Goal: Contribute content: Add original content to the website for others to see

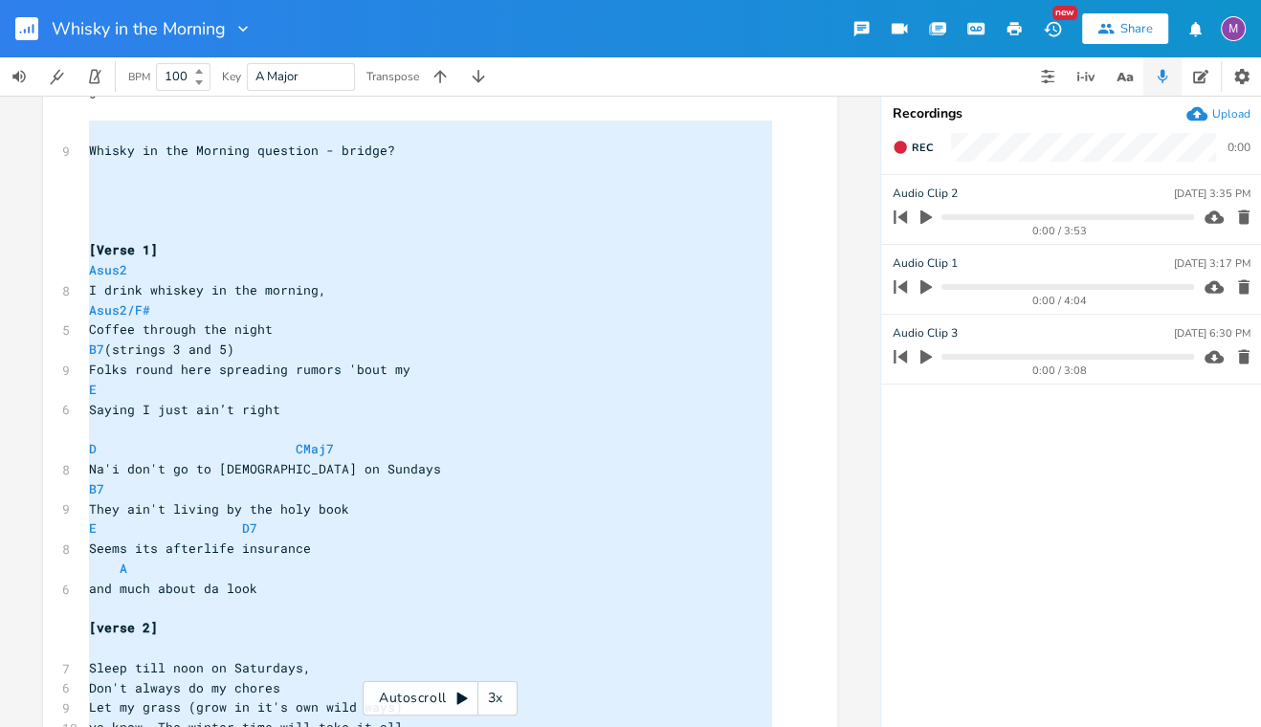
scroll to position [186, 0]
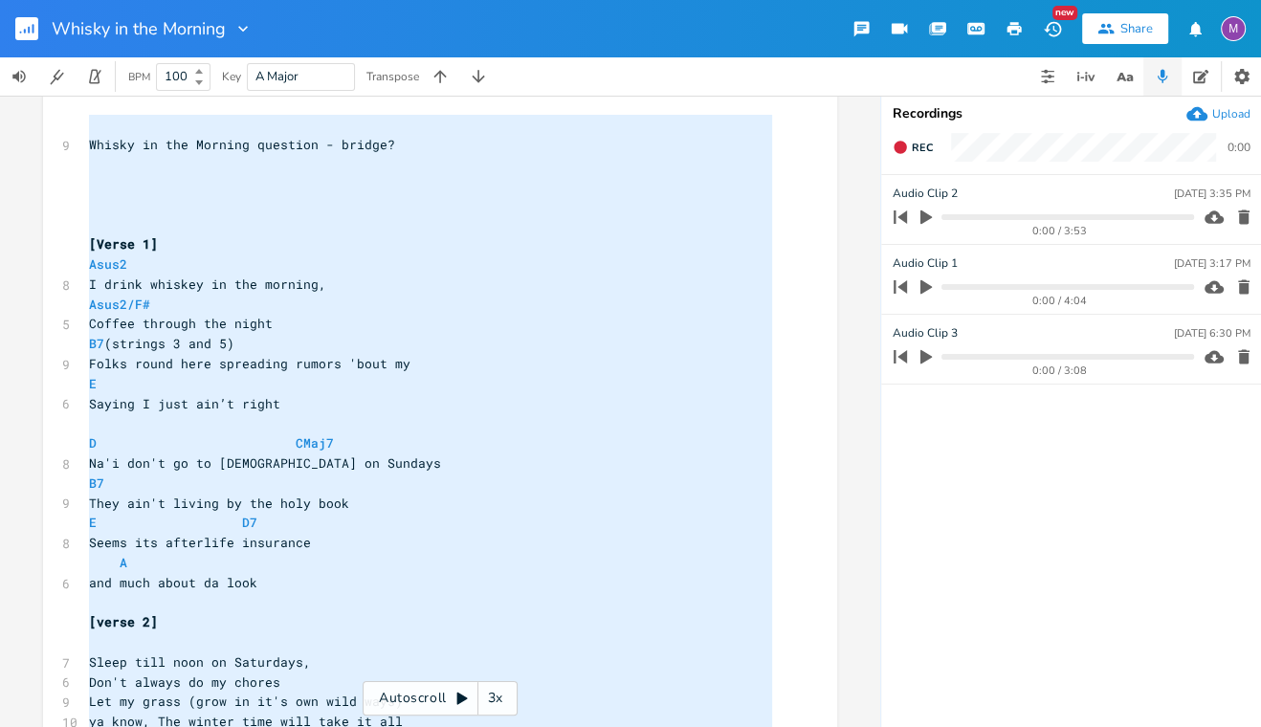
click at [266, 575] on pre "and much about da look" at bounding box center [430, 583] width 691 height 20
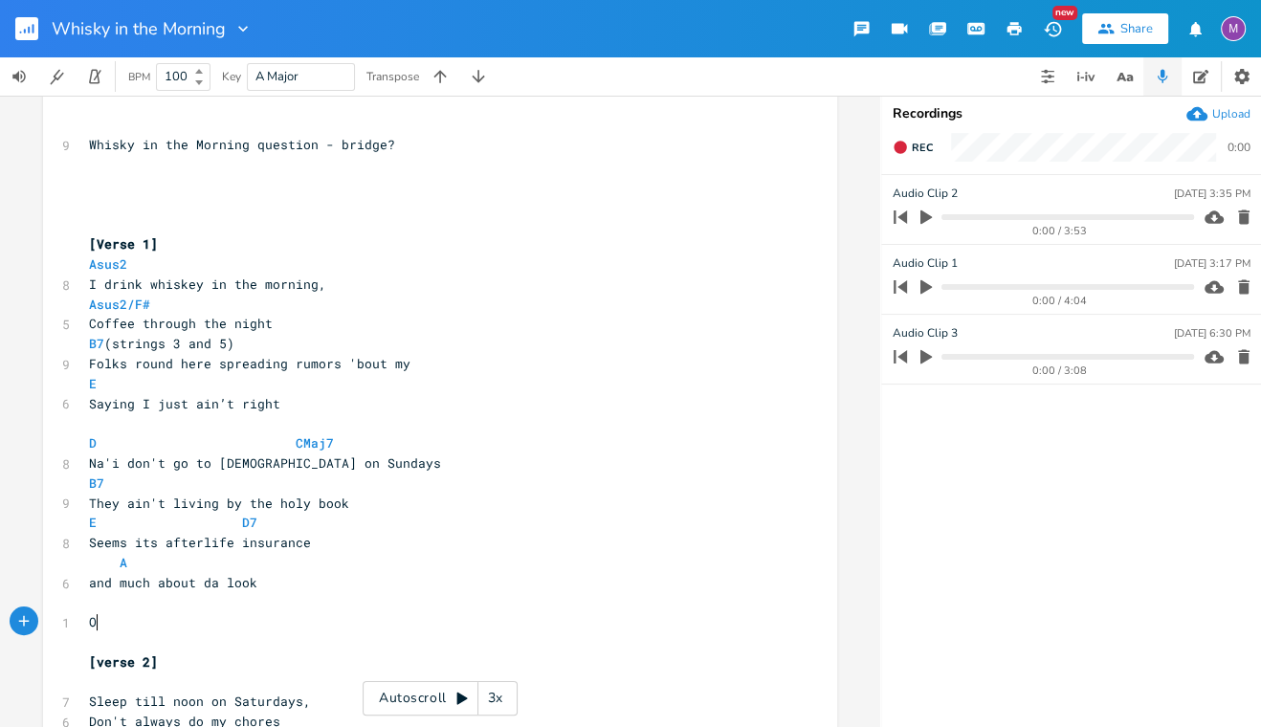
scroll to position [0, 16]
type textarea "OR I COULD PUT"
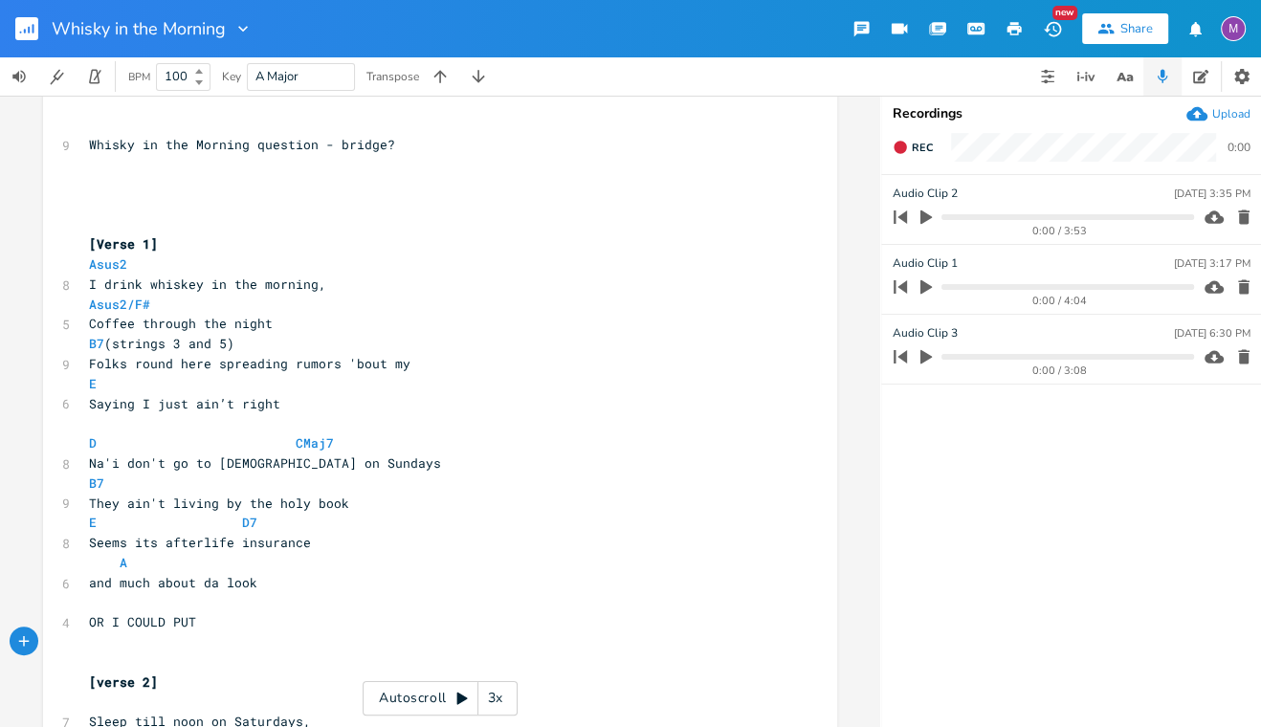
paste textarea "\"
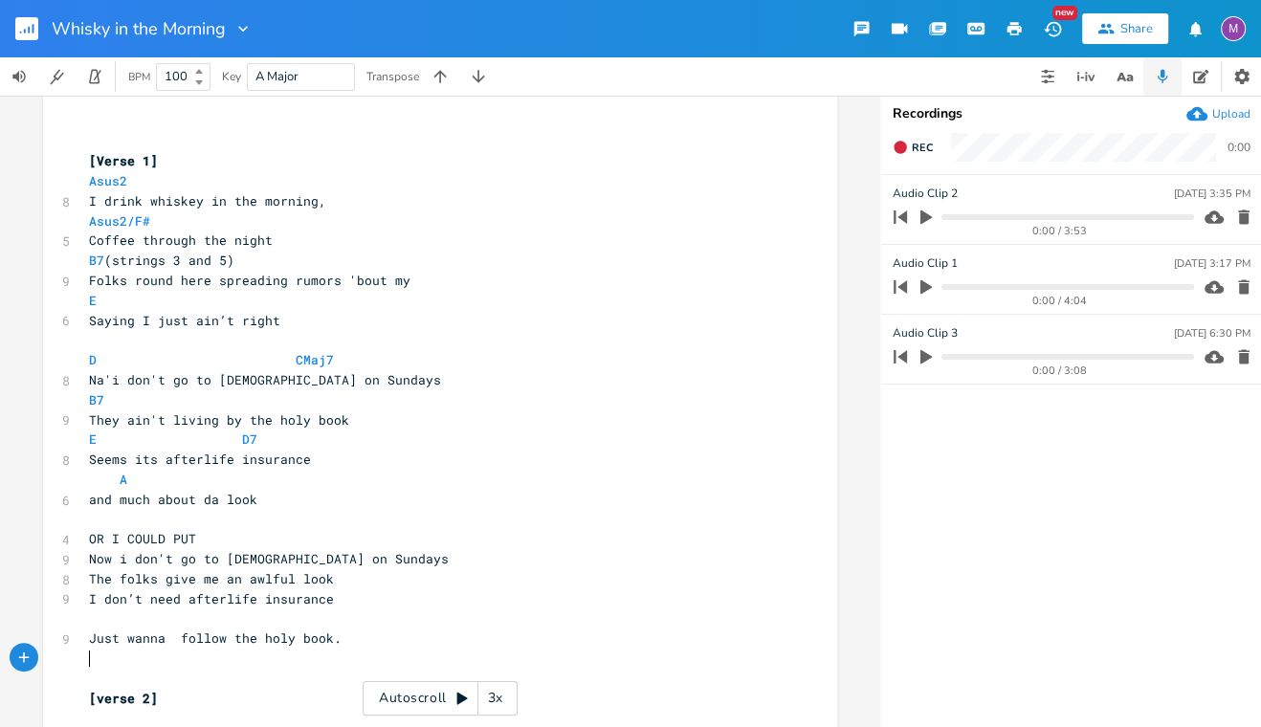
click at [96, 621] on pre "​" at bounding box center [430, 619] width 691 height 20
type textarea "\\\"
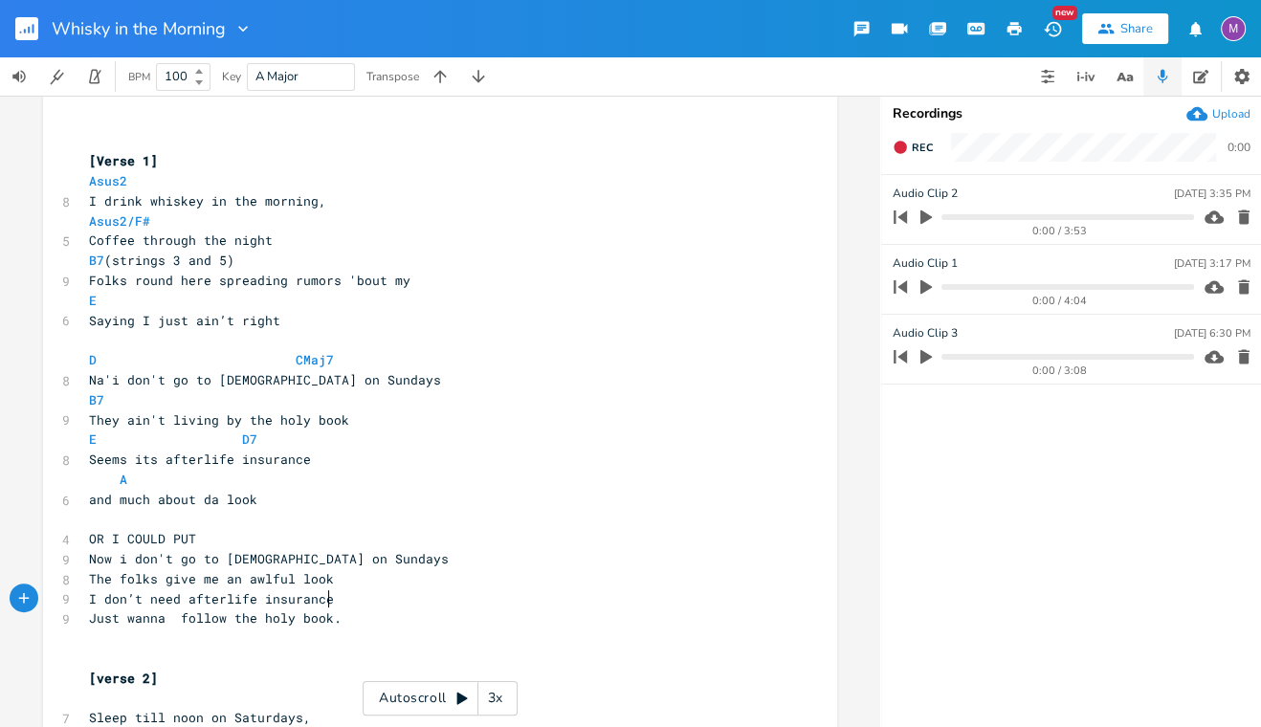
click at [211, 539] on pre "OR I COULD PUT" at bounding box center [430, 539] width 691 height 20
type textarea "this and make me more of an outcast"
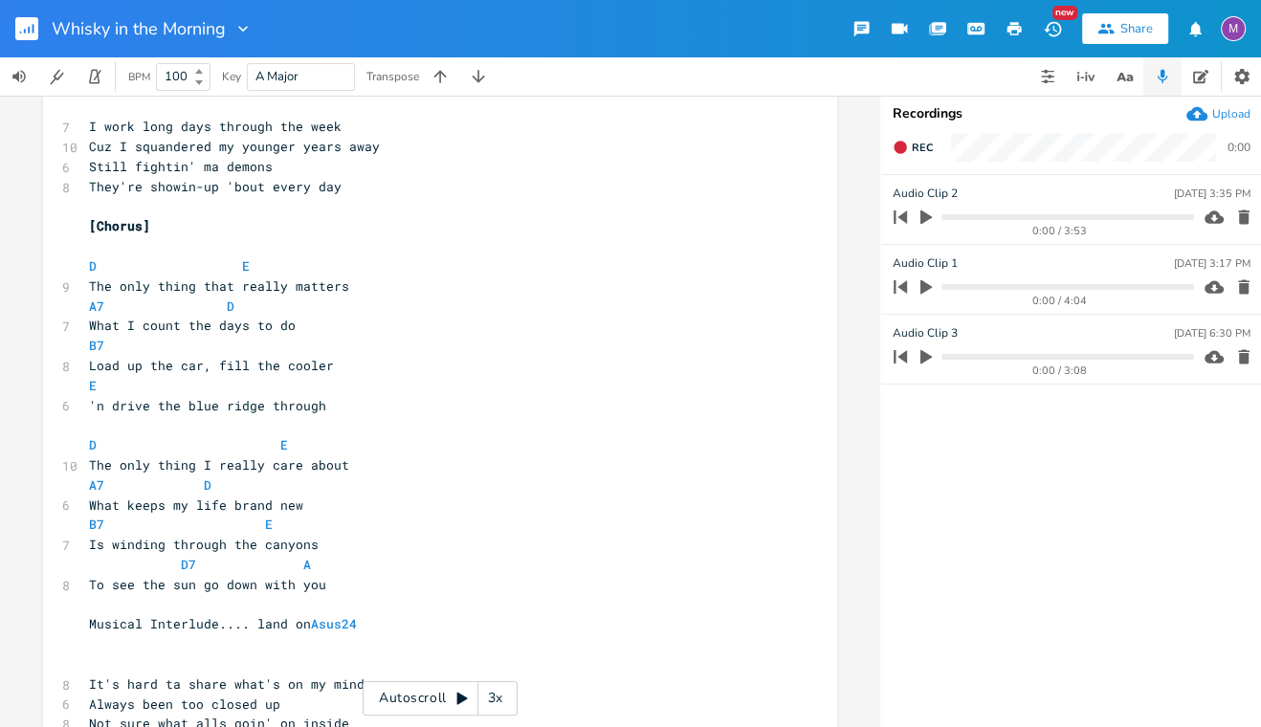
scroll to position [966, 0]
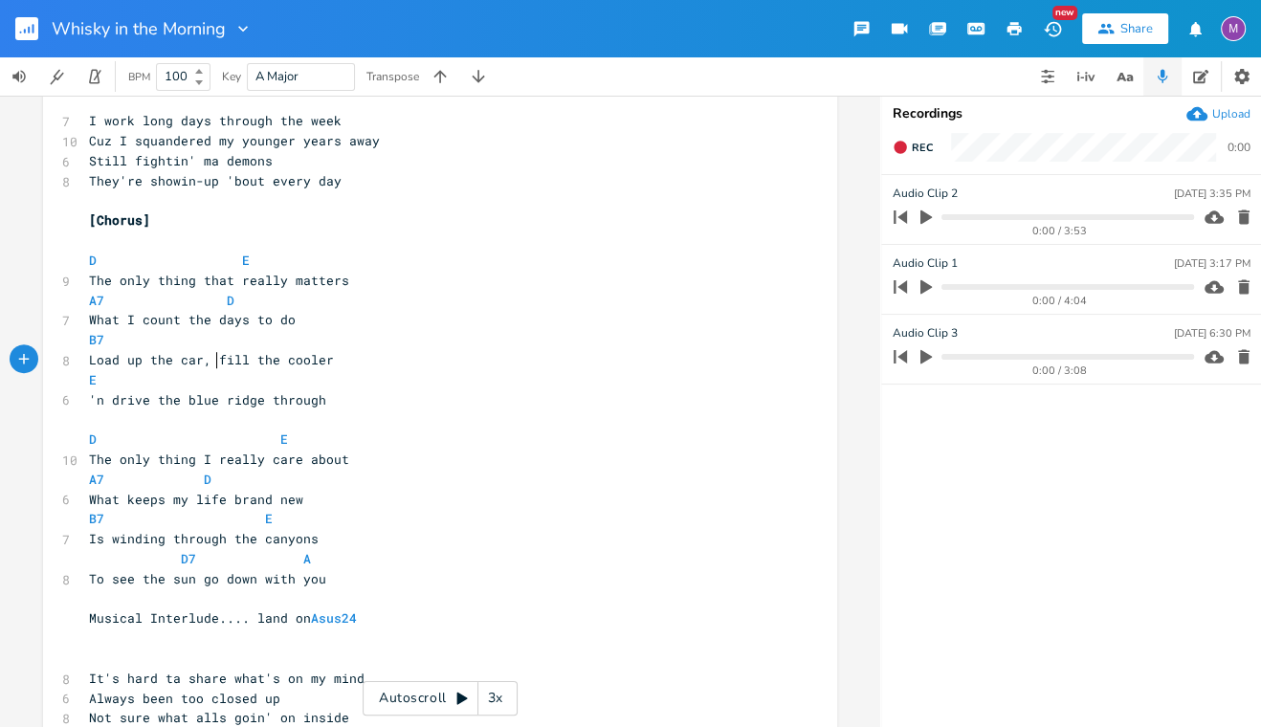
click at [210, 366] on span "Load up the car, fill the cooler" at bounding box center [211, 359] width 245 height 17
type textarea "lun"
type textarea "ch in"
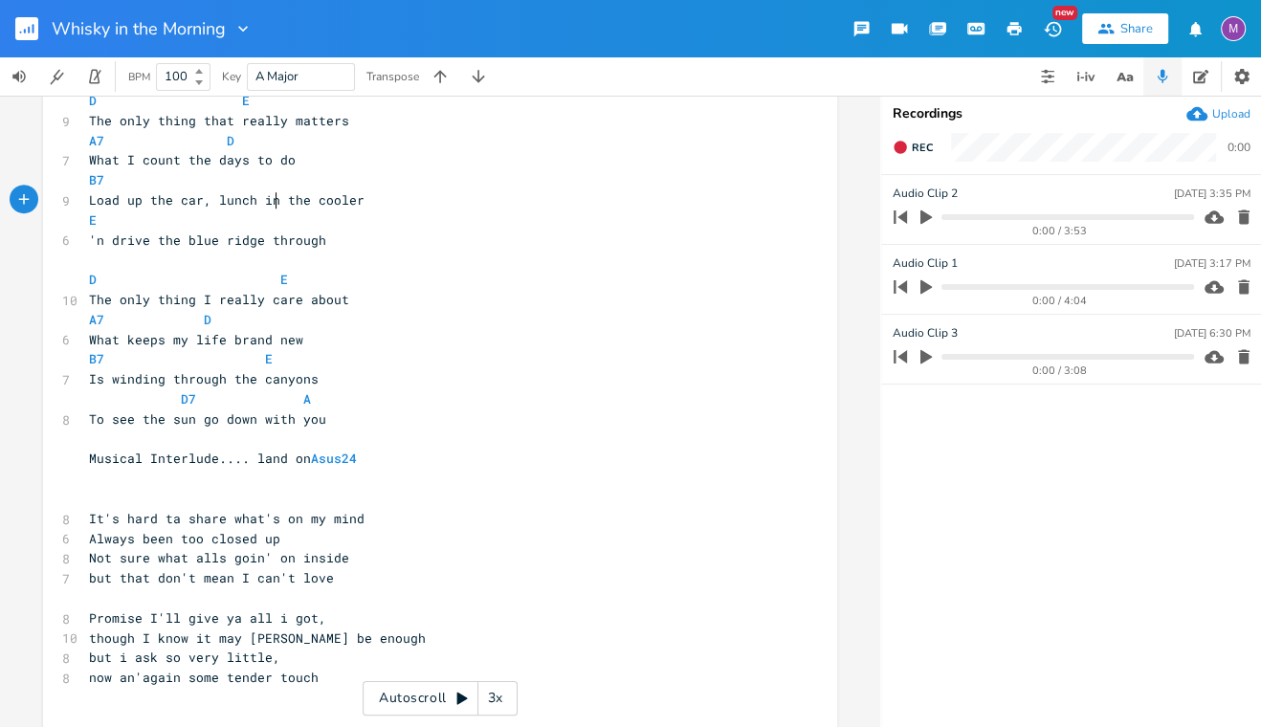
scroll to position [1131, 0]
